Goal: Task Accomplishment & Management: Manage account settings

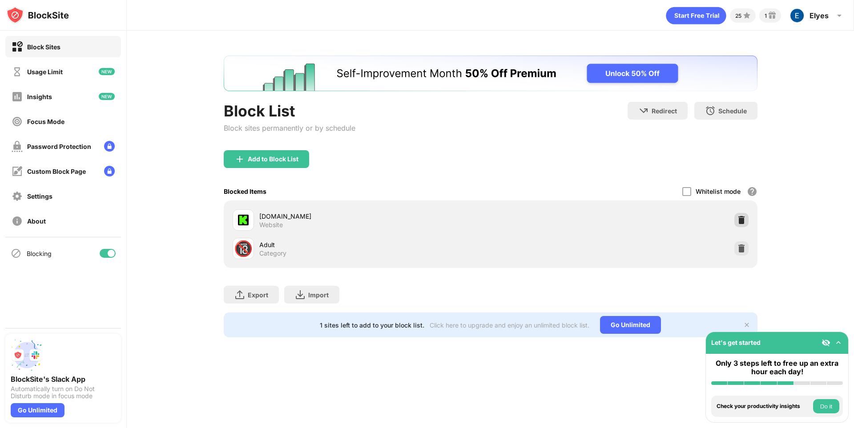
click at [739, 222] on img at bounding box center [741, 220] width 9 height 9
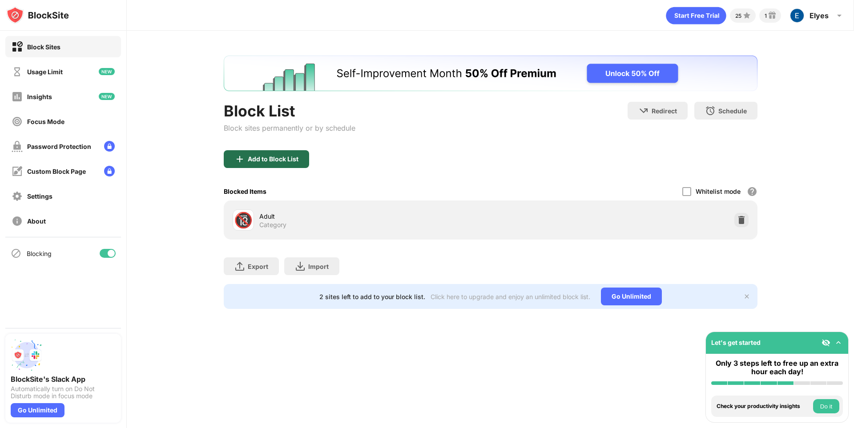
click at [259, 160] on div "Add to Block List" at bounding box center [273, 159] width 51 height 7
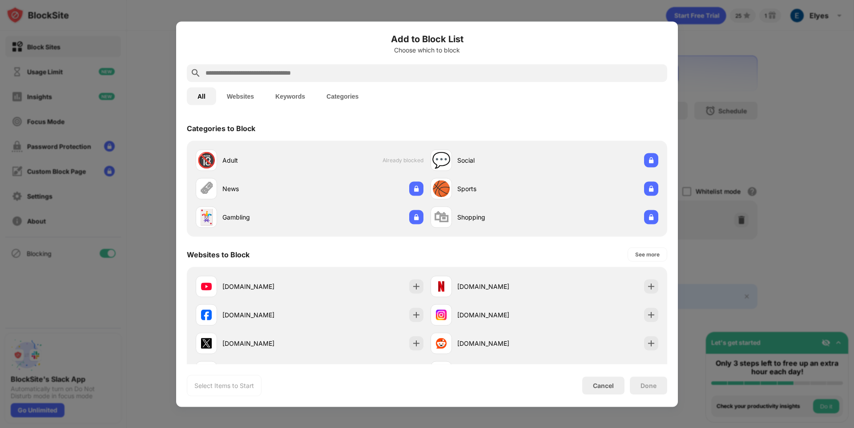
click at [235, 77] on input "text" at bounding box center [434, 73] width 459 height 11
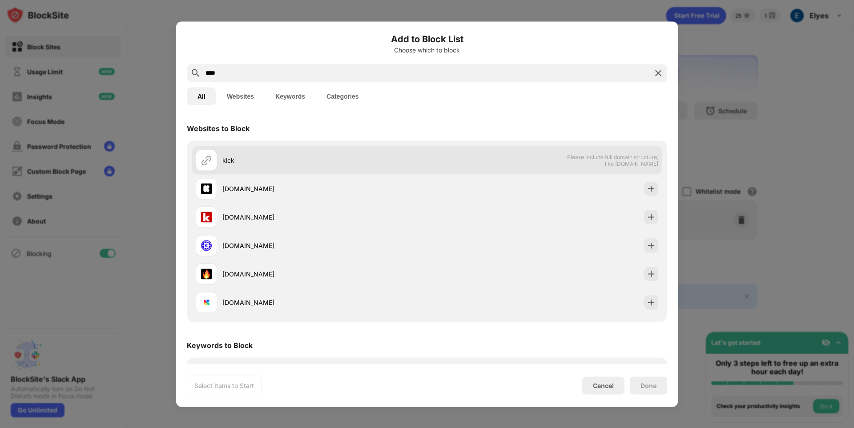
click at [504, 163] on div "kick Please include full domain structure, like [DOMAIN_NAME]" at bounding box center [427, 160] width 470 height 28
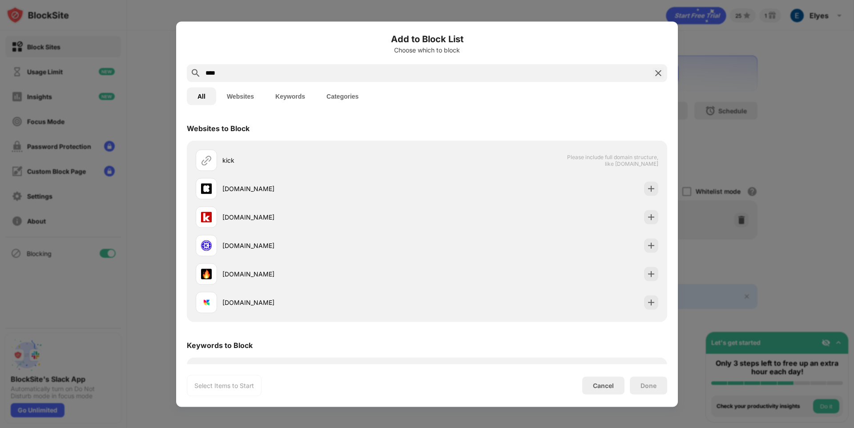
click at [226, 82] on div "All Websites Keywords Categories" at bounding box center [427, 96] width 480 height 28
click at [231, 73] on input "****" at bounding box center [427, 73] width 445 height 11
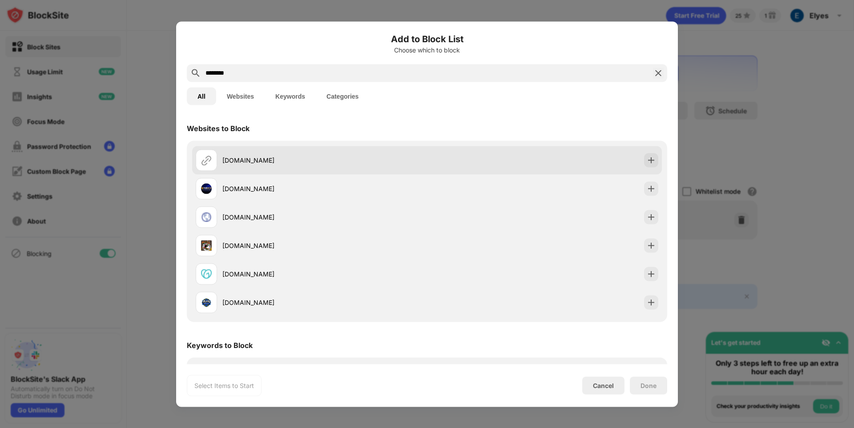
type input "********"
click at [279, 157] on div "[DOMAIN_NAME]" at bounding box center [324, 160] width 205 height 9
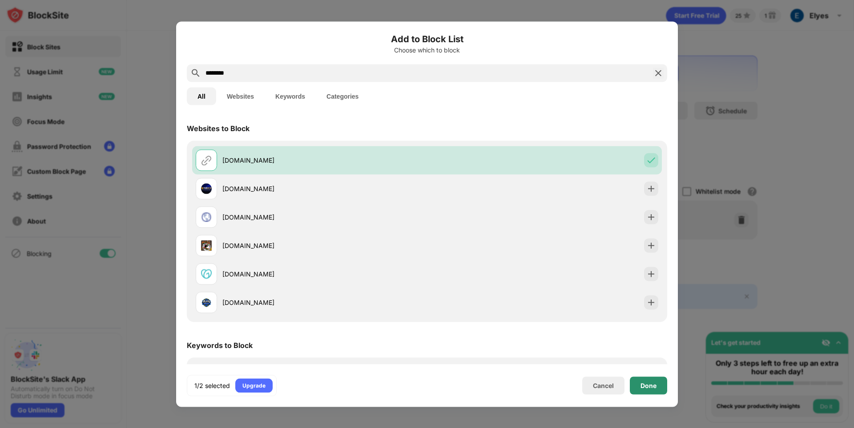
click at [639, 388] on div "Done" at bounding box center [648, 386] width 37 height 18
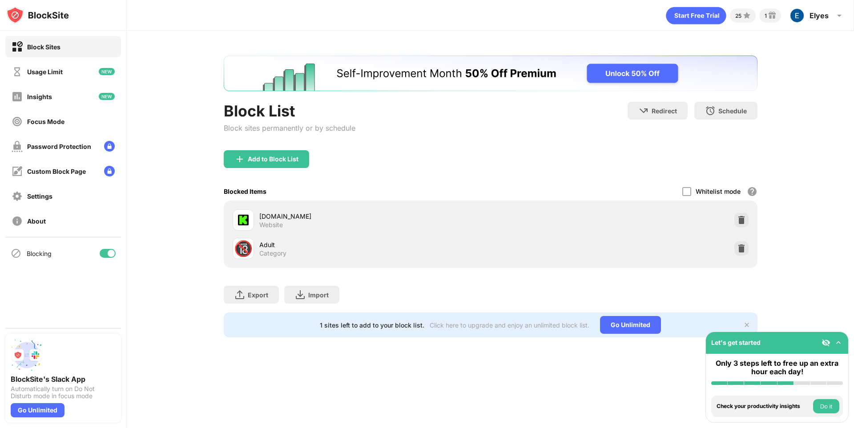
click at [639, 389] on div "Done" at bounding box center [648, 386] width 37 height 18
click at [842, 341] on img at bounding box center [838, 342] width 9 height 9
